Goal: Obtain resource: Obtain resource

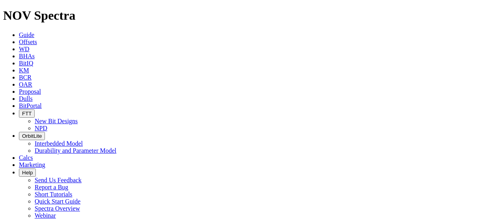
click at [37, 39] on span "Offsets" at bounding box center [28, 42] width 18 height 7
type input "[PERSON_NAME]"
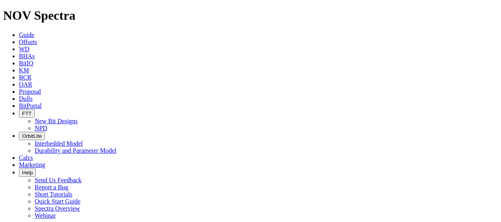
type input "[PERSON_NAME]"
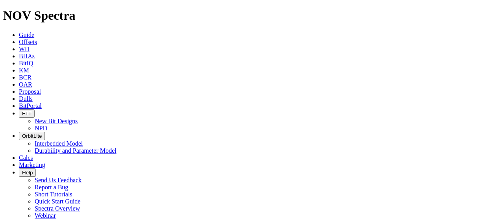
type input "[DATE]"
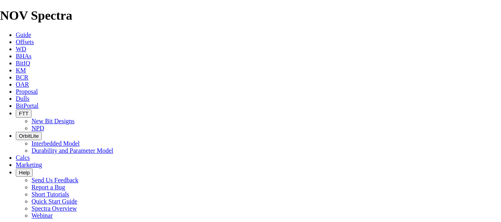
click at [34, 39] on span "Offsets" at bounding box center [25, 42] width 18 height 7
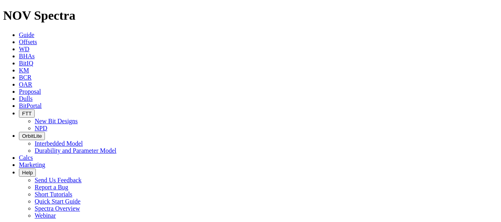
type input "[DATE]"
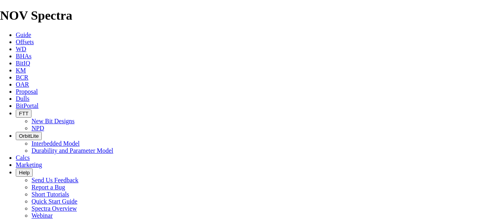
drag, startPoint x: 323, startPoint y: 59, endPoint x: 140, endPoint y: 54, distance: 183.3
type input "R"
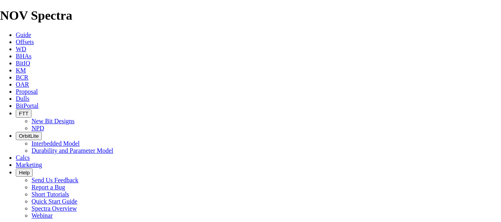
type input "R"
type input "Ri"
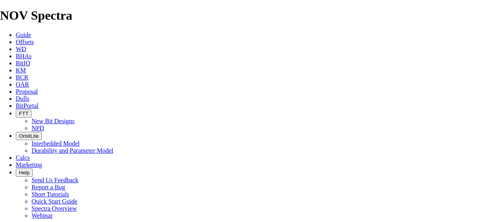
type input "Ri"
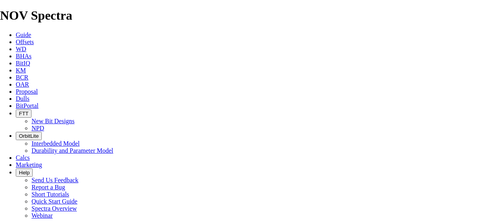
type input "Ril"
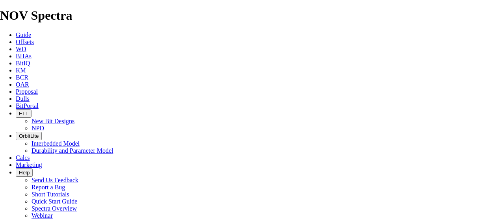
type input "Ril"
type input "Rile"
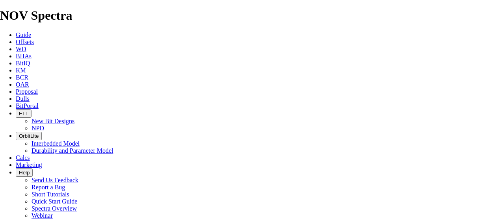
type input "Rile"
type input "[PERSON_NAME]"
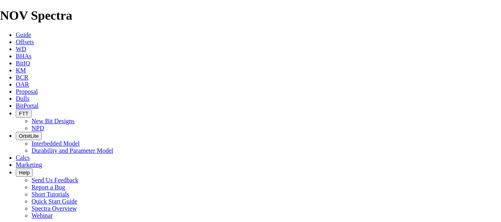
type input "[PERSON_NAME]"
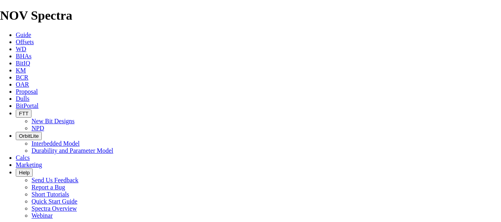
click at [16, 32] on icon at bounding box center [16, 35] width 0 height 7
